Goal: Find specific page/section: Find specific page/section

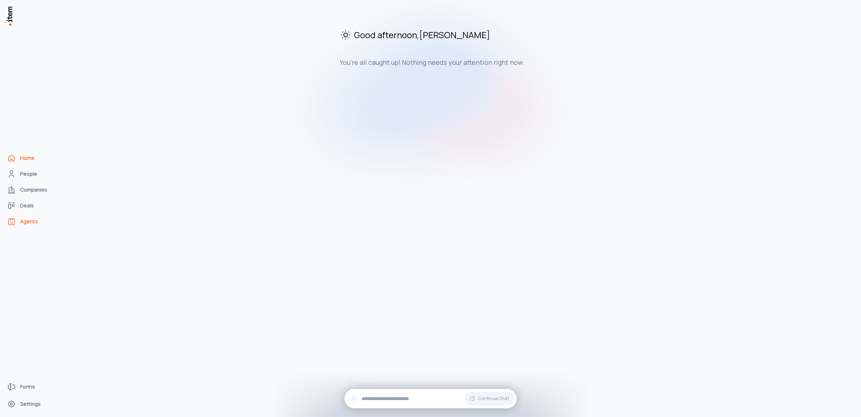
click at [33, 218] on span "Agents" at bounding box center [29, 221] width 18 height 7
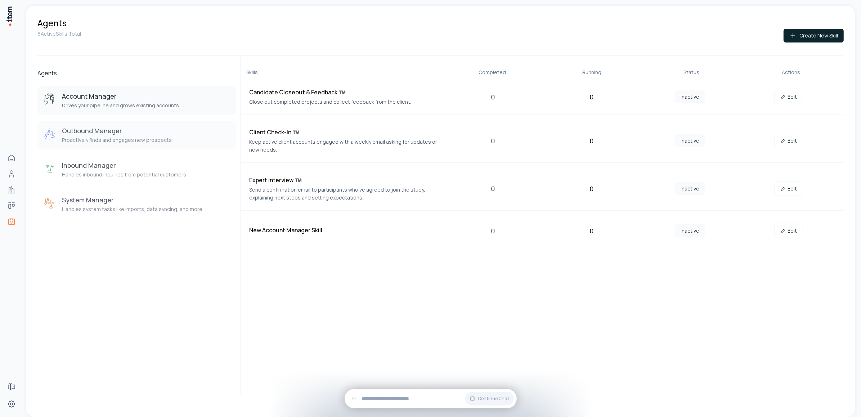
click at [129, 129] on h3 "Outbound Manager" at bounding box center [117, 130] width 110 height 9
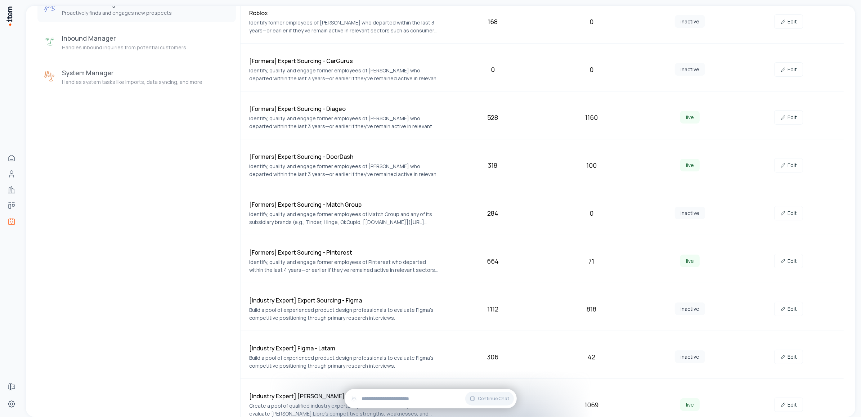
scroll to position [147, 0]
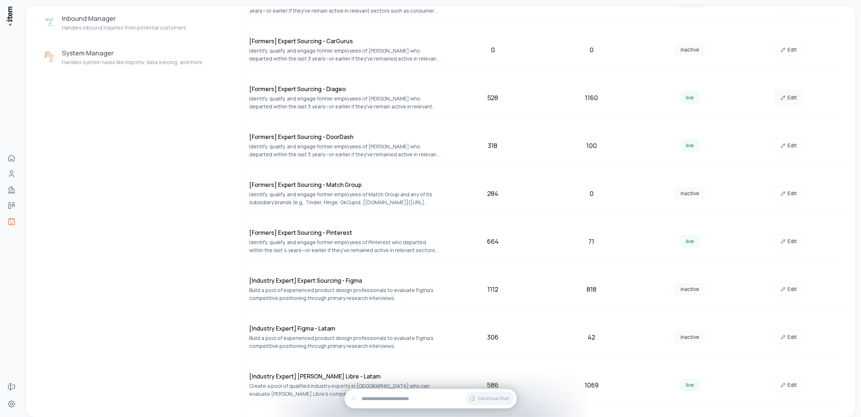
click at [780, 95] on icon at bounding box center [783, 98] width 6 height 6
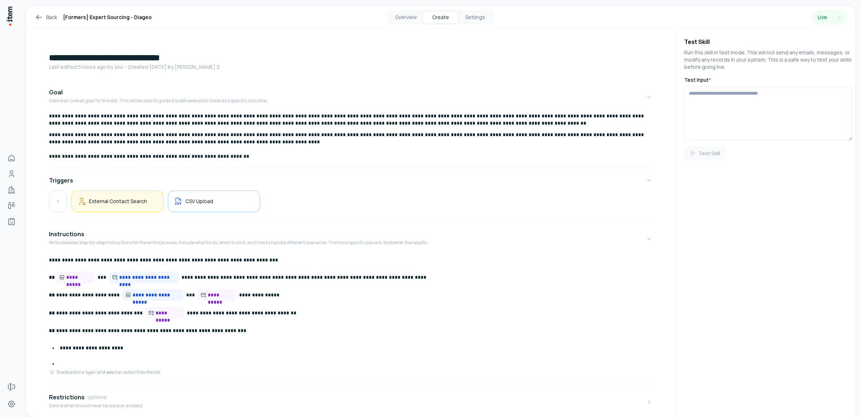
click at [115, 211] on div "External Contact Search" at bounding box center [117, 201] width 92 height 22
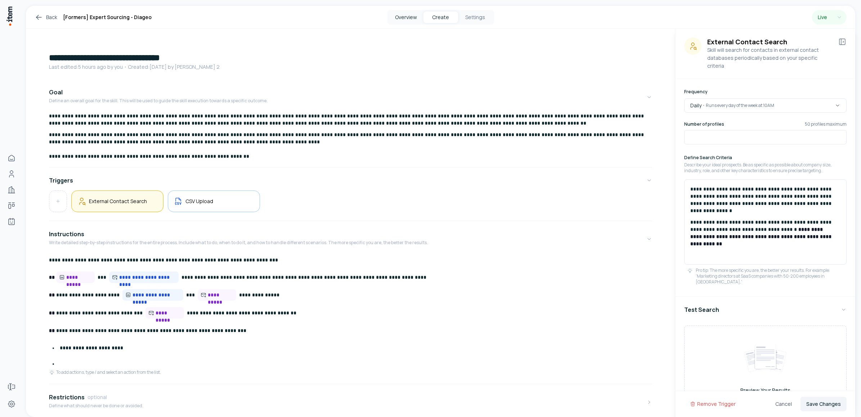
click at [402, 15] on button "Overview" at bounding box center [406, 18] width 35 height 12
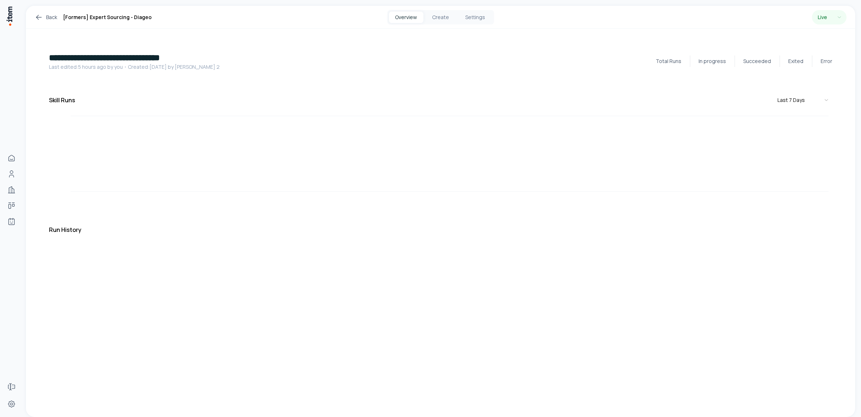
click at [402, 15] on button "Overview" at bounding box center [406, 18] width 35 height 12
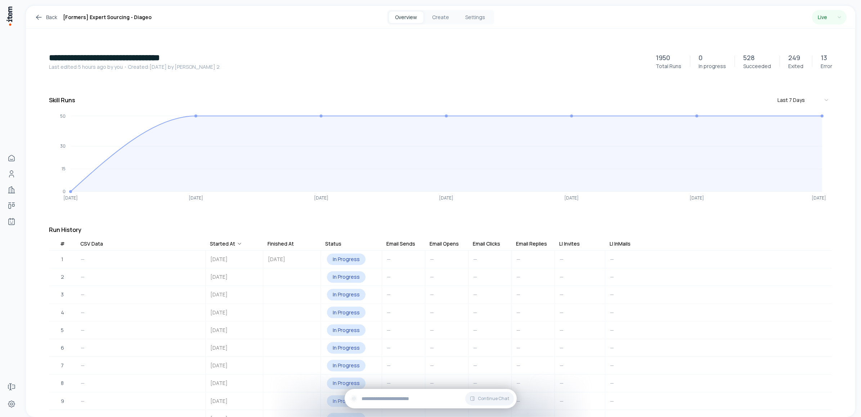
click at [44, 15] on link "Back" at bounding box center [46, 17] width 23 height 9
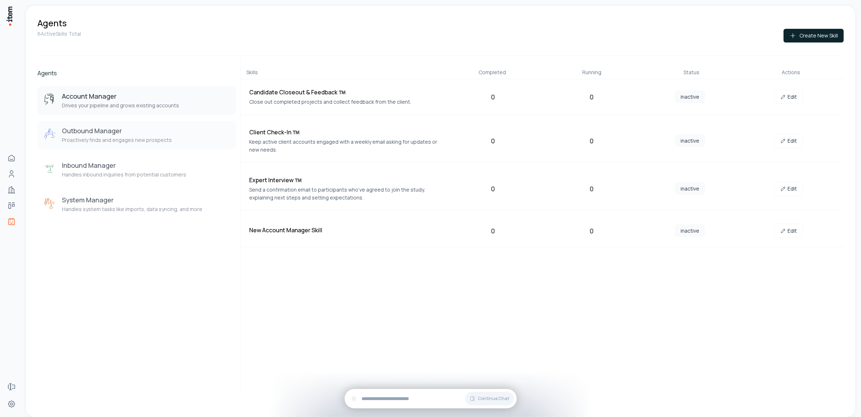
click at [139, 121] on button "Outbound Manager Proactively finds and engages new prospects" at bounding box center [136, 135] width 198 height 29
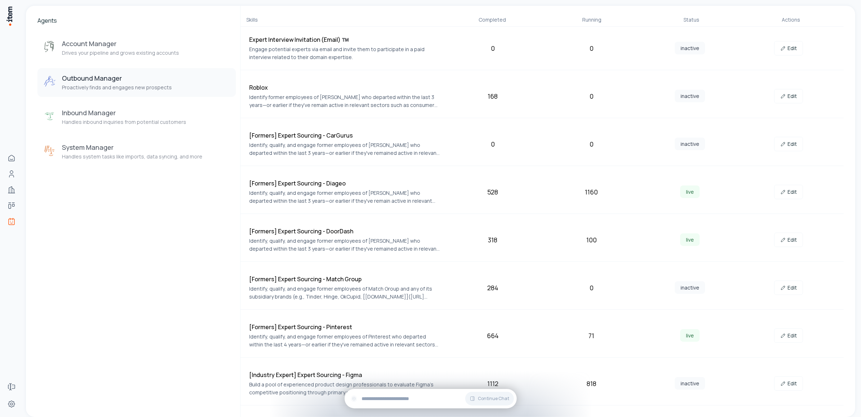
scroll to position [193, 0]
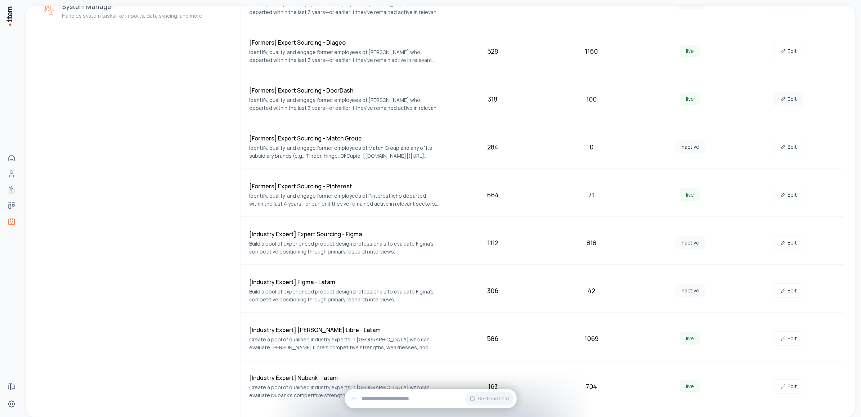
click at [785, 96] on link "Edit" at bounding box center [788, 99] width 29 height 14
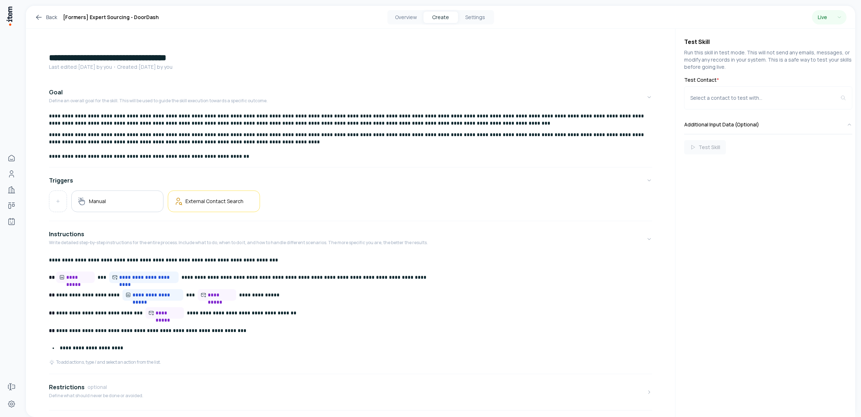
click at [402, 11] on div "Overview Create Settings" at bounding box center [440, 17] width 107 height 14
click at [401, 16] on button "Overview" at bounding box center [406, 18] width 35 height 12
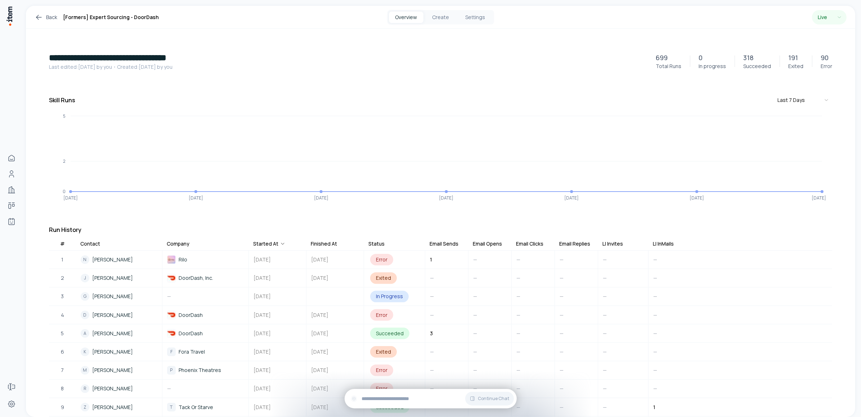
click at [44, 15] on link "Back" at bounding box center [46, 17] width 23 height 9
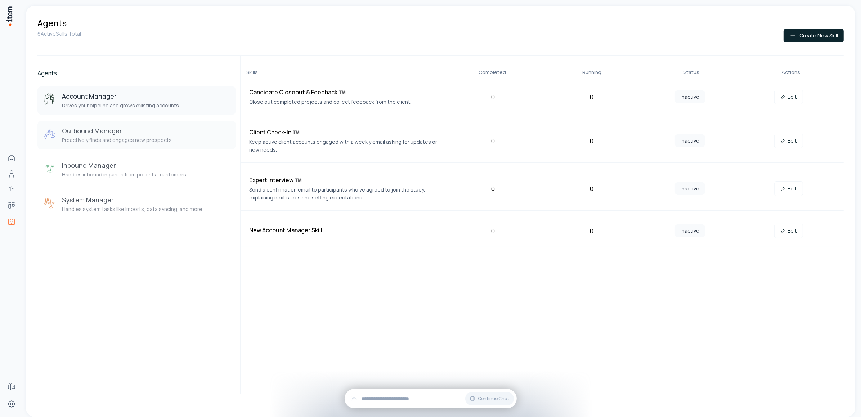
click at [139, 136] on p "Proactively finds and engages new prospects" at bounding box center [117, 139] width 110 height 7
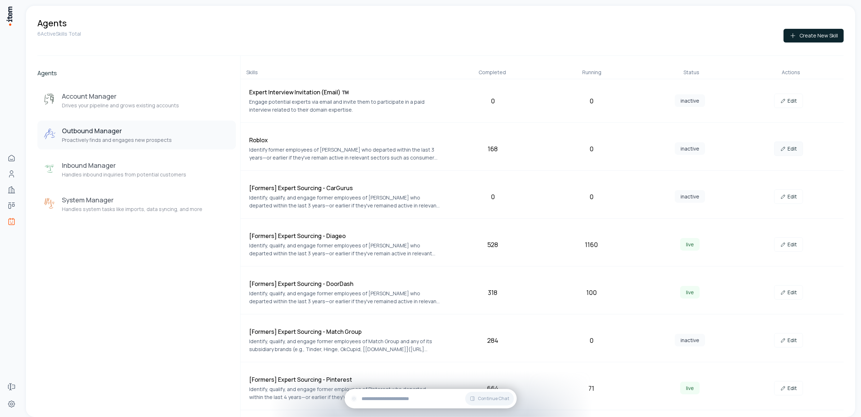
click at [790, 150] on link "Edit" at bounding box center [788, 148] width 29 height 14
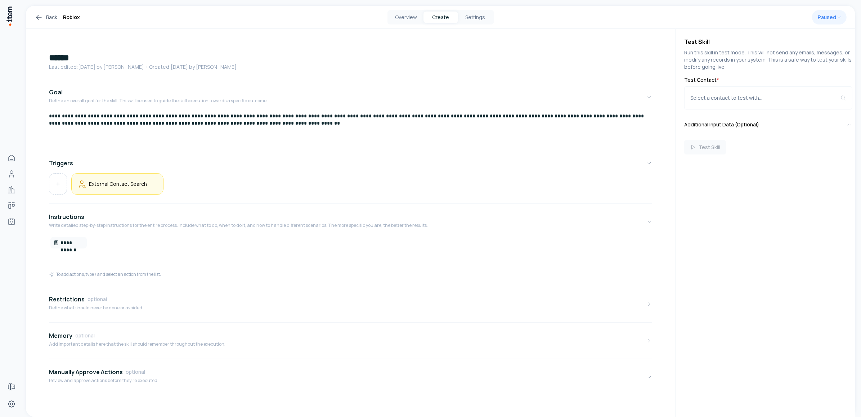
click at [130, 184] on h5 "External Contact Search" at bounding box center [118, 183] width 58 height 7
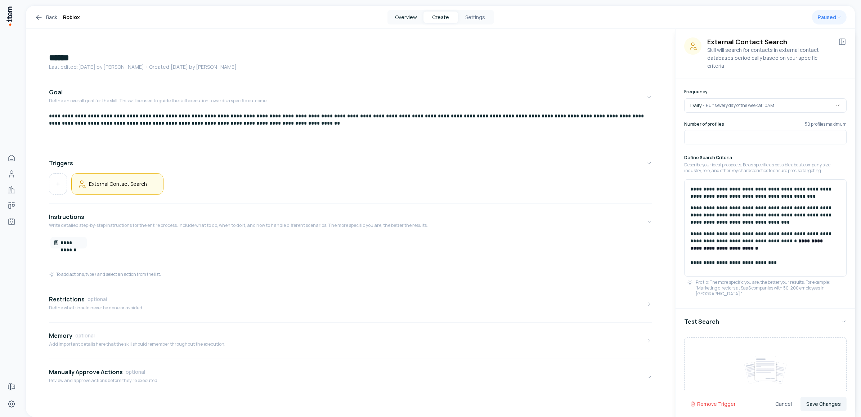
click at [404, 18] on button "Overview" at bounding box center [406, 18] width 35 height 12
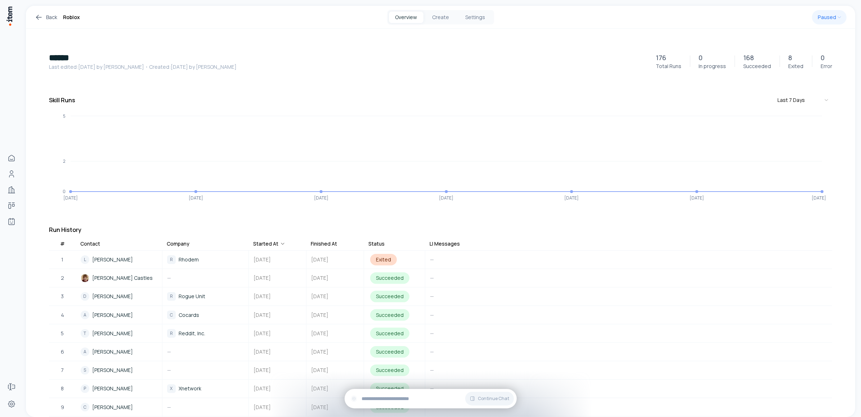
click at [48, 14] on link "Back" at bounding box center [46, 17] width 23 height 9
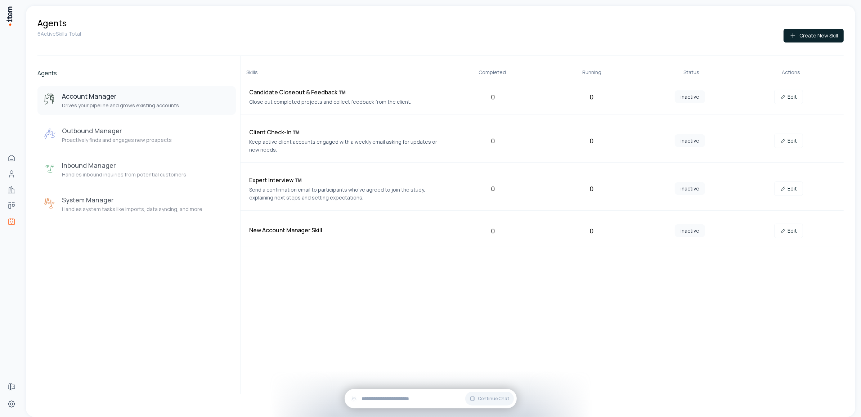
click at [141, 278] on div "Agents Account Manager Drives your pipeline and grows existing accounts Outboun…" at bounding box center [136, 225] width 198 height 338
